Goal: Information Seeking & Learning: Learn about a topic

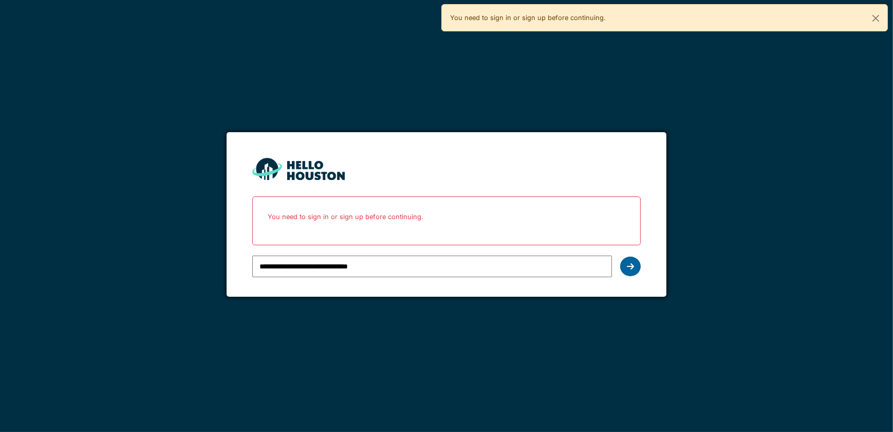
click at [632, 266] on icon at bounding box center [630, 266] width 7 height 8
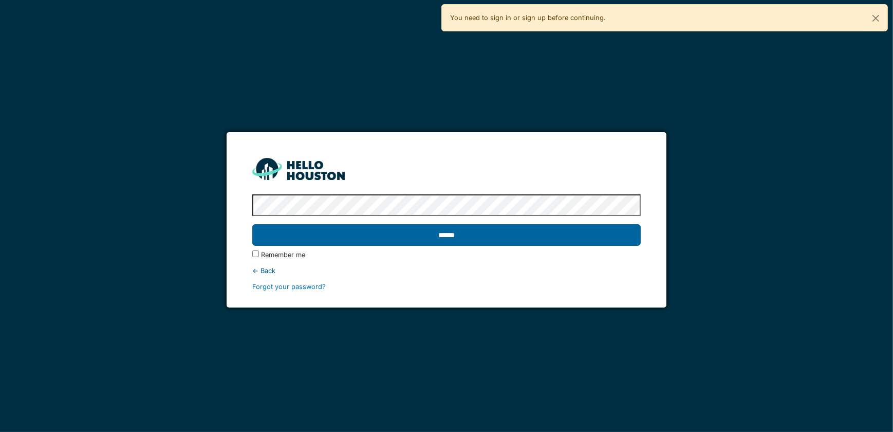
click at [442, 236] on input "******" at bounding box center [446, 235] width 388 height 22
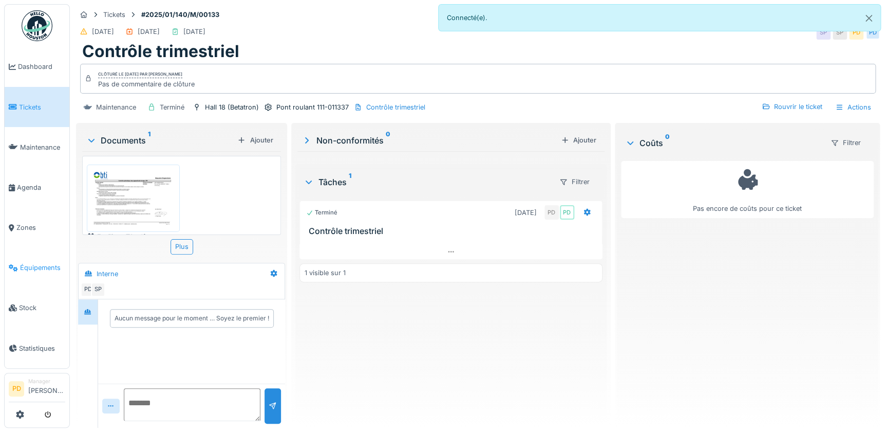
click at [37, 263] on span "Équipements" at bounding box center [42, 268] width 45 height 10
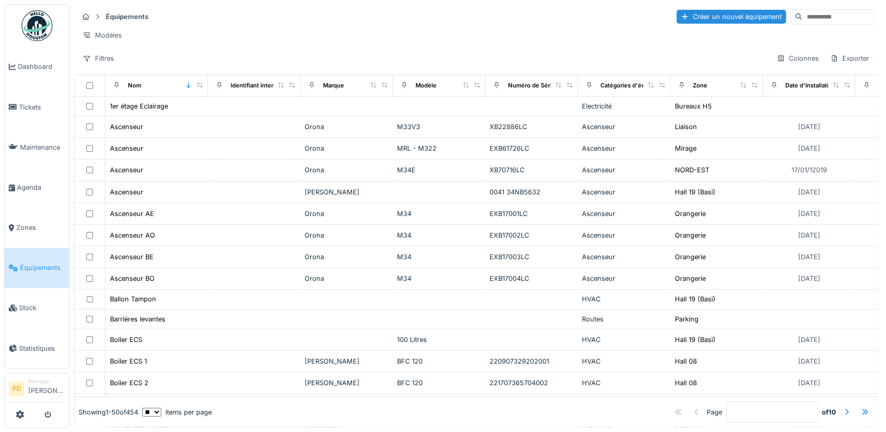
click at [803, 17] on input at bounding box center [838, 17] width 71 height 14
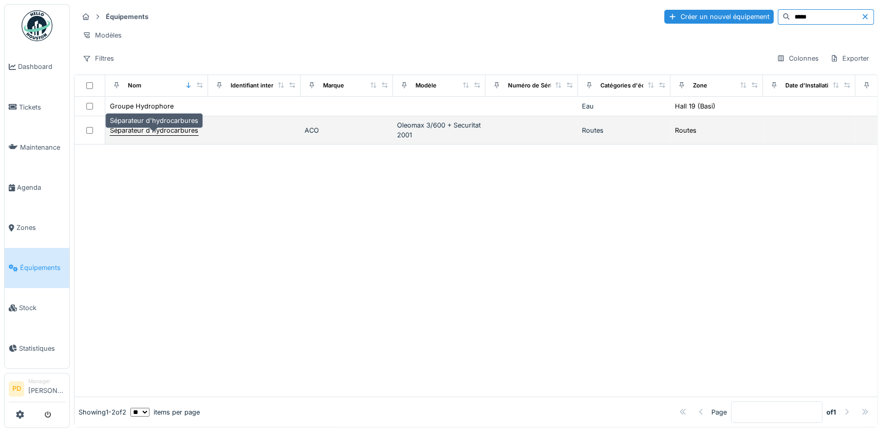
type input "*****"
click at [179, 135] on div "Séparateur d'hydrocarbures" at bounding box center [154, 130] width 88 height 10
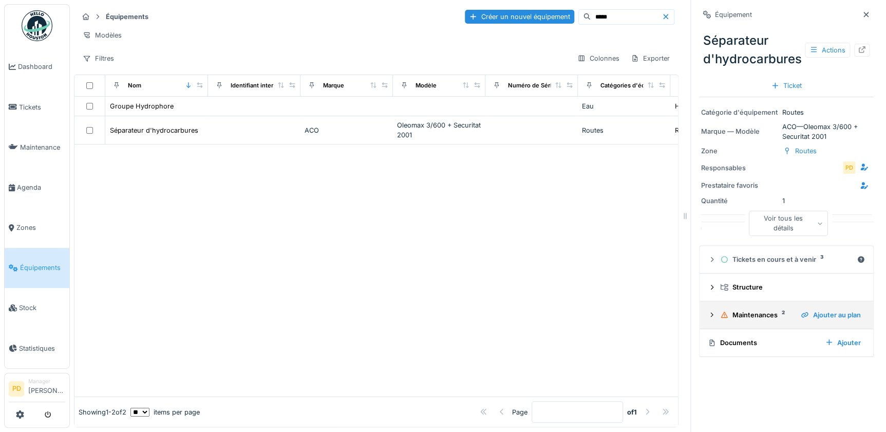
click at [708, 316] on icon at bounding box center [712, 314] width 8 height 7
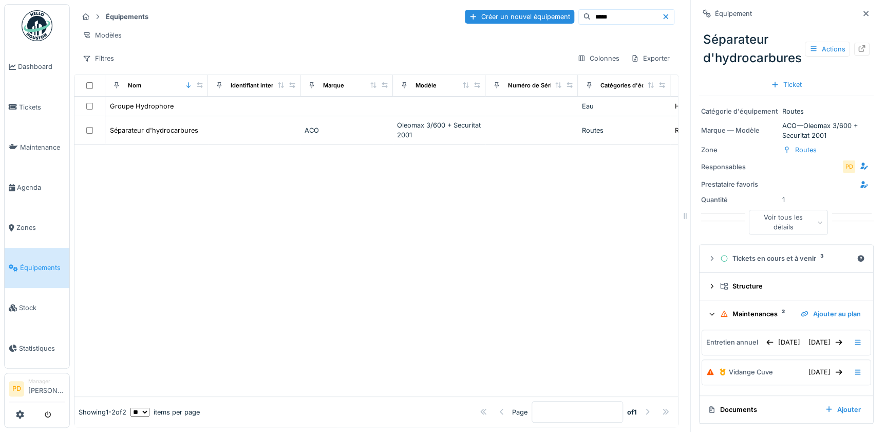
scroll to position [7, 0]
click at [740, 309] on div "Maintenances 2" at bounding box center [756, 314] width 72 height 10
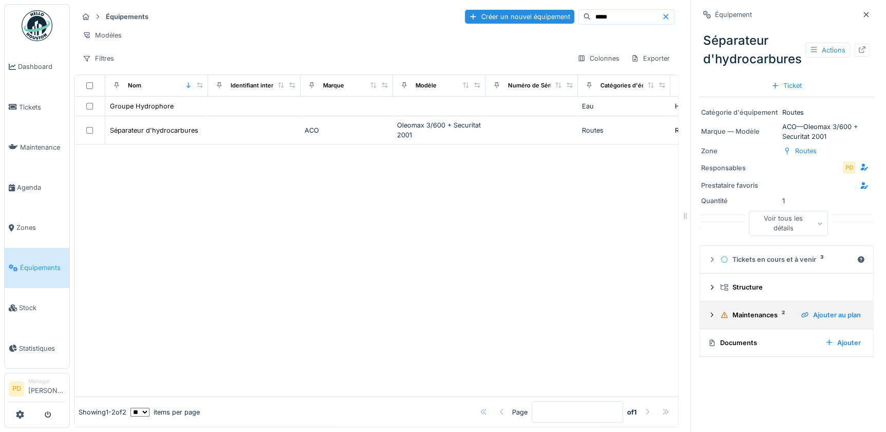
scroll to position [0, 0]
click at [708, 311] on icon at bounding box center [712, 314] width 8 height 7
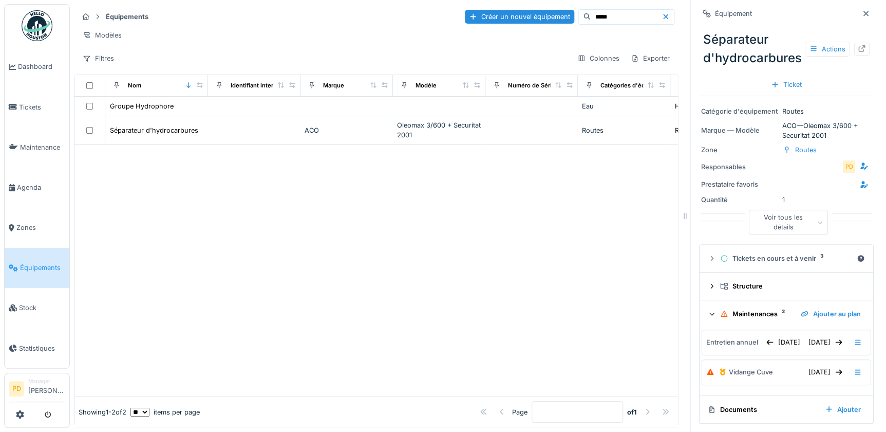
scroll to position [13, 0]
click at [854, 368] on icon at bounding box center [858, 371] width 8 height 7
